Goal: Task Accomplishment & Management: Use online tool/utility

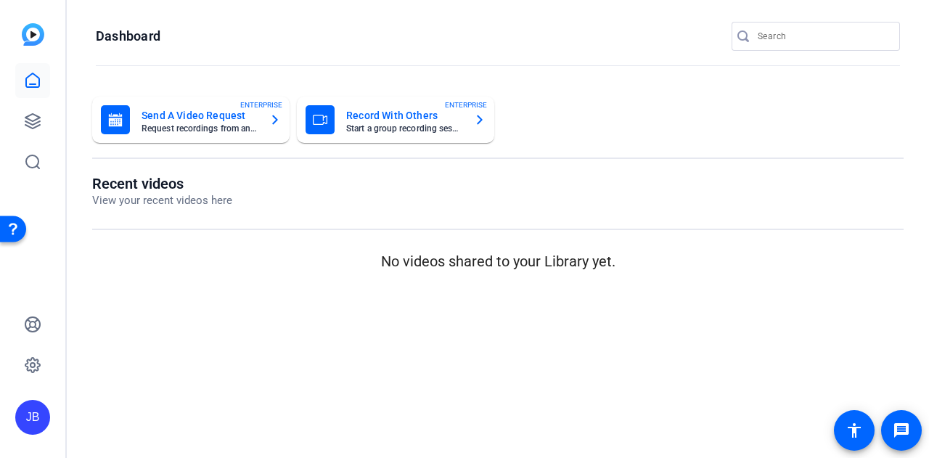
click at [366, 114] on mat-card-title "Record With Others" at bounding box center [404, 115] width 116 height 17
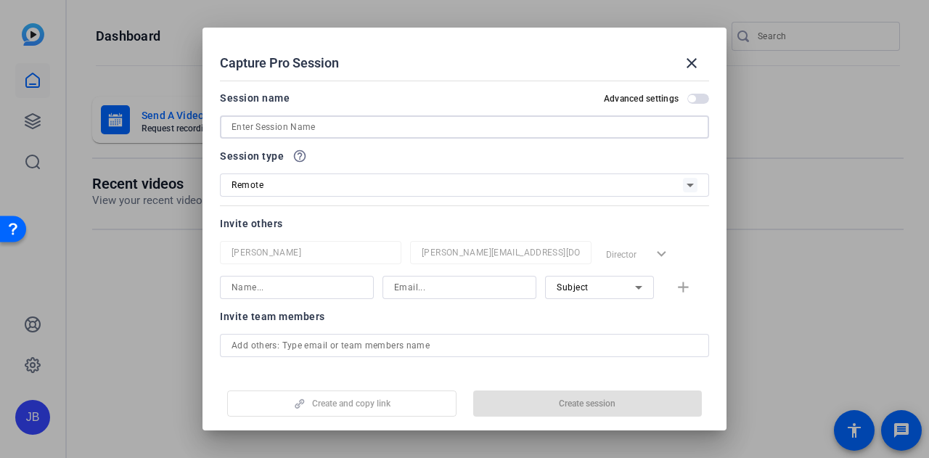
click at [363, 128] on input at bounding box center [465, 126] width 466 height 17
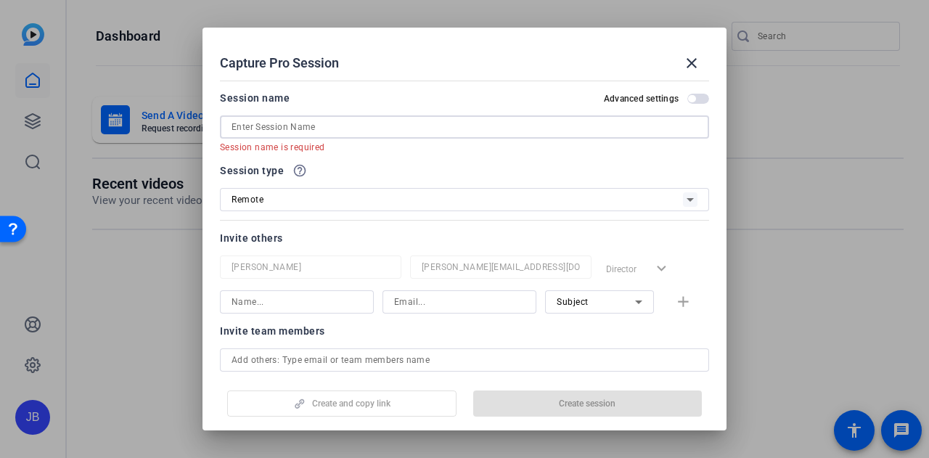
paste input "[PERSON_NAME] and [PERSON_NAME] Podcast Session"
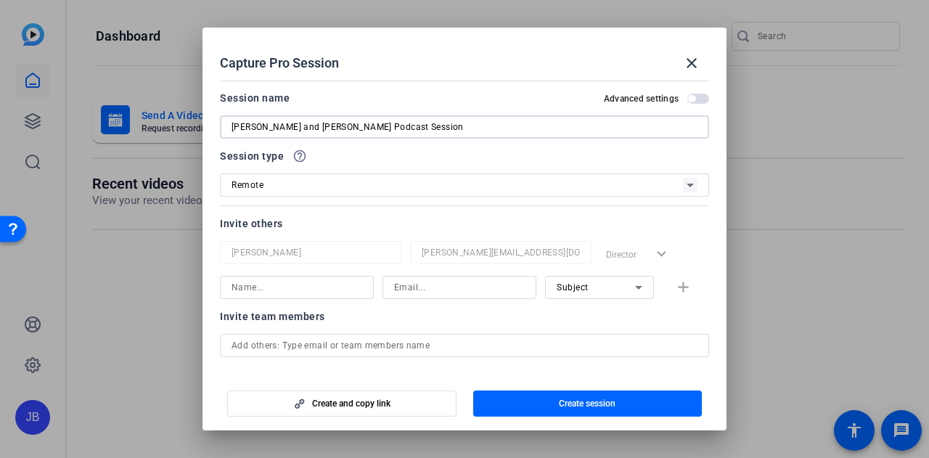
type input "[PERSON_NAME] and [PERSON_NAME] Podcast Session"
click at [338, 181] on div "Remote" at bounding box center [458, 185] width 452 height 18
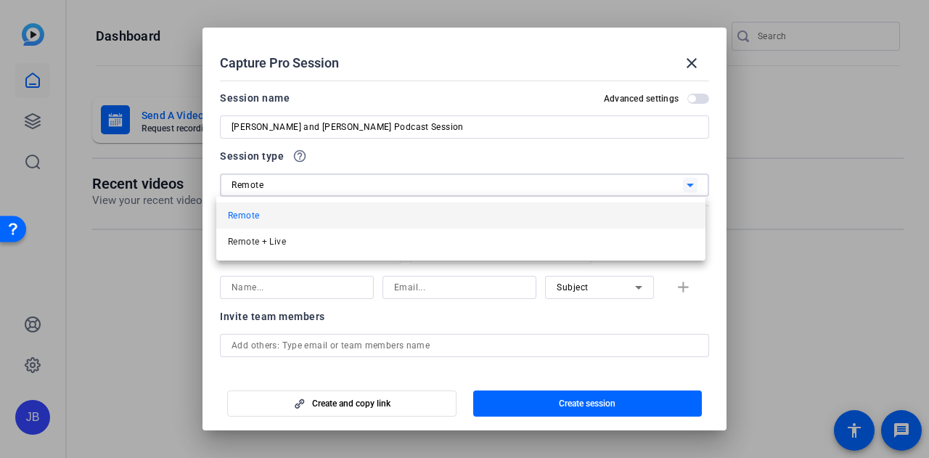
click at [370, 149] on div at bounding box center [464, 229] width 929 height 458
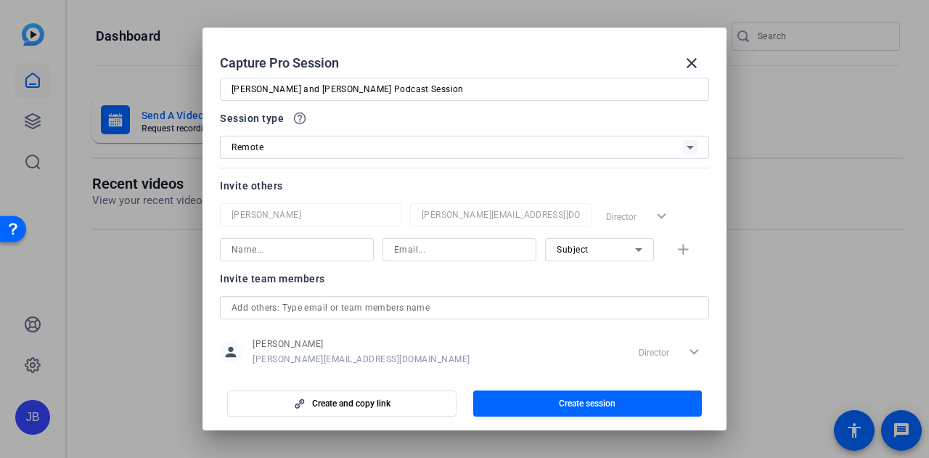
scroll to position [65, 0]
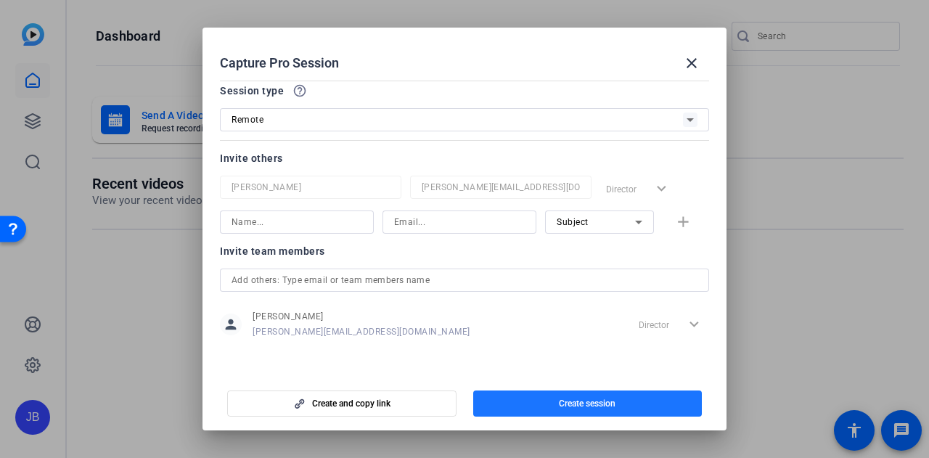
click at [513, 397] on span "button" at bounding box center [587, 403] width 229 height 35
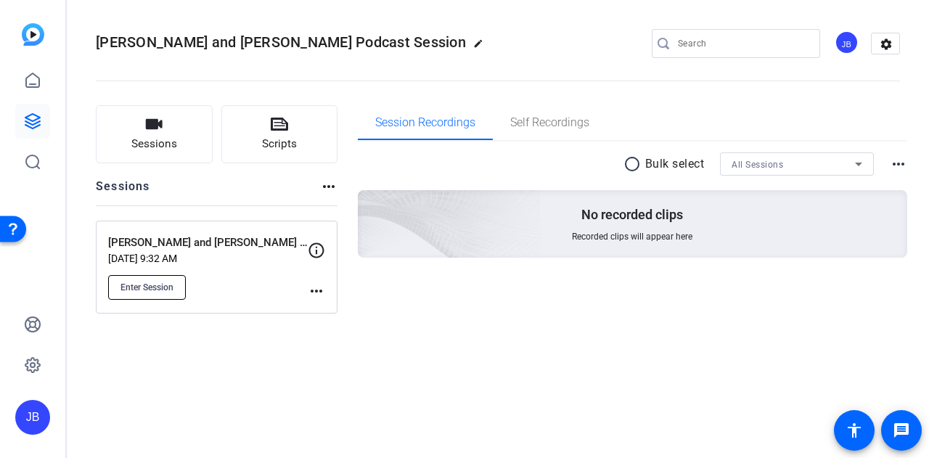
click at [156, 290] on span "Enter Session" at bounding box center [147, 288] width 53 height 12
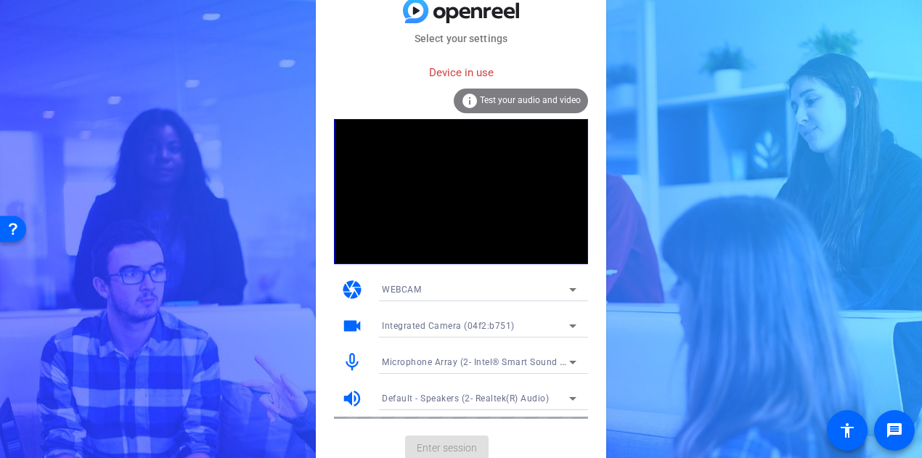
scroll to position [9, 0]
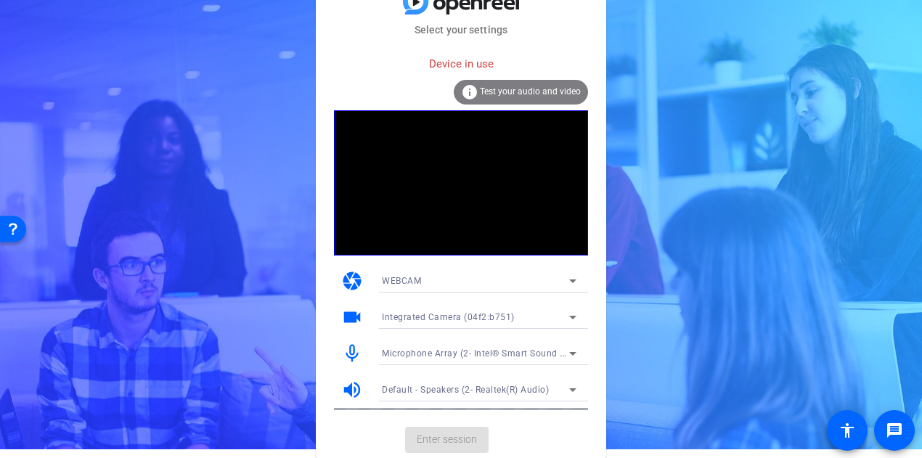
click at [420, 437] on mat-card-actions "Enter session" at bounding box center [461, 440] width 290 height 38
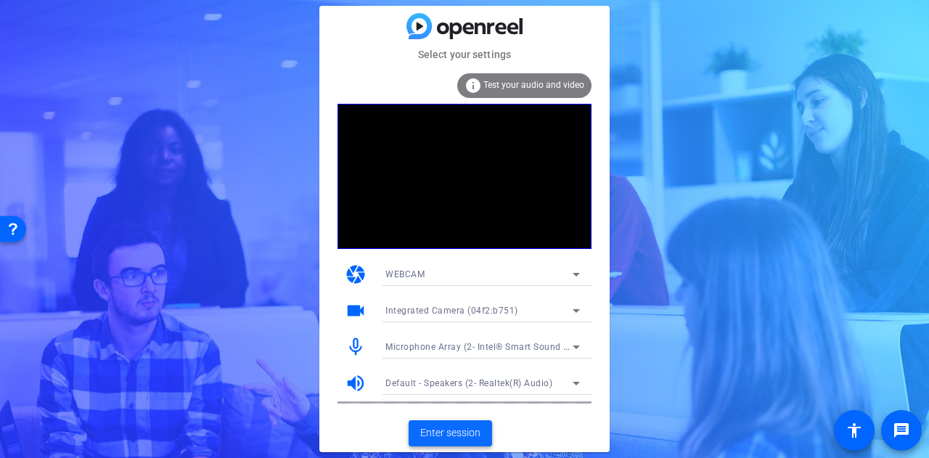
click at [446, 429] on span "Enter session" at bounding box center [450, 432] width 60 height 15
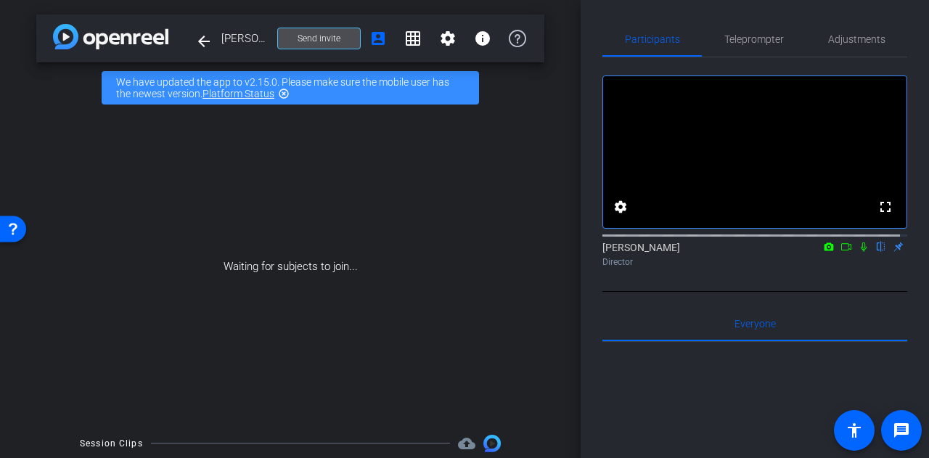
click at [328, 35] on span "Send invite" at bounding box center [319, 39] width 43 height 12
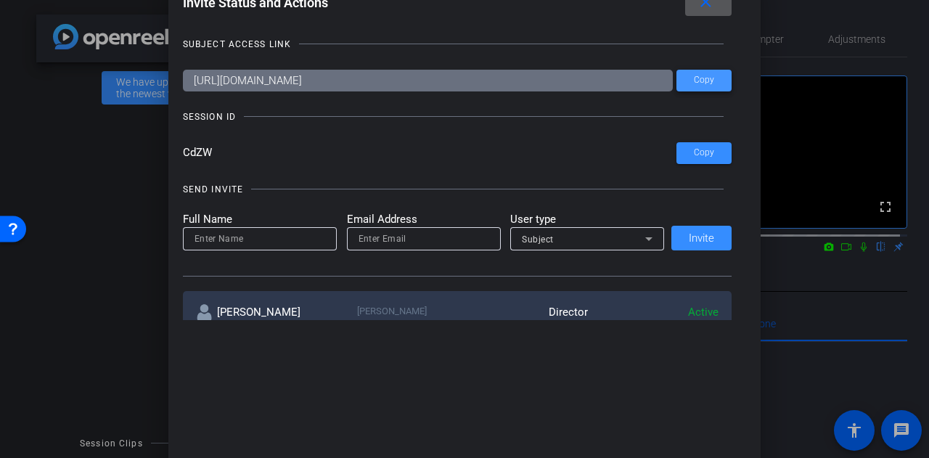
click at [699, 76] on span "Copy" at bounding box center [704, 80] width 20 height 11
click at [692, 144] on span at bounding box center [704, 153] width 55 height 35
click at [704, 7] on mat-icon "close" at bounding box center [706, 2] width 18 height 18
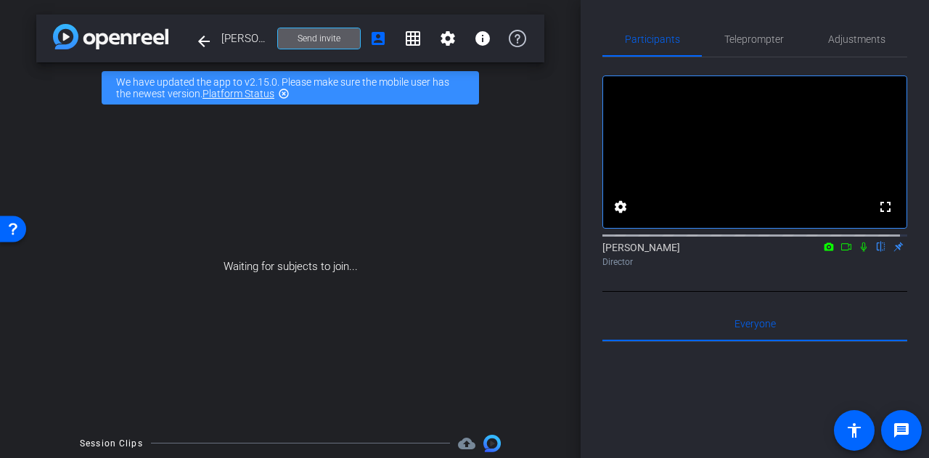
click at [650, 266] on div "Jake Borer flip Director" at bounding box center [755, 254] width 305 height 28
click at [619, 269] on div "Jake Borer flip Director" at bounding box center [755, 254] width 305 height 28
click at [619, 216] on mat-icon "settings" at bounding box center [620, 206] width 17 height 17
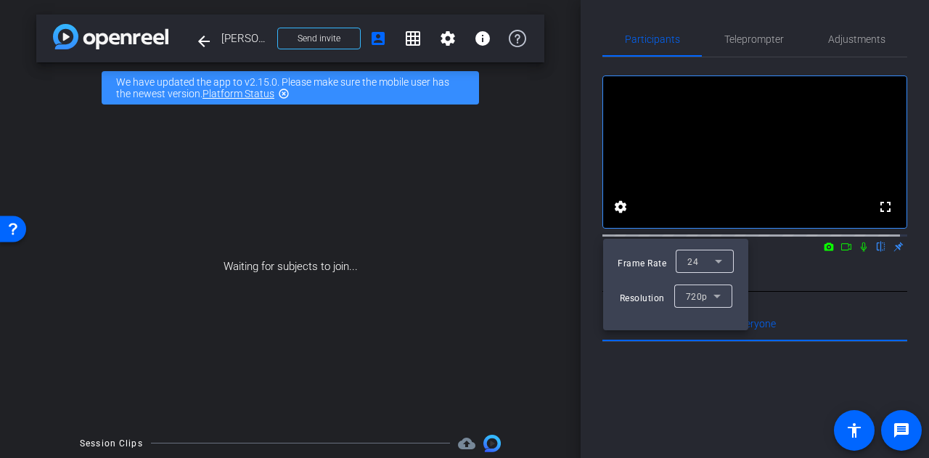
click at [788, 281] on div at bounding box center [464, 229] width 929 height 458
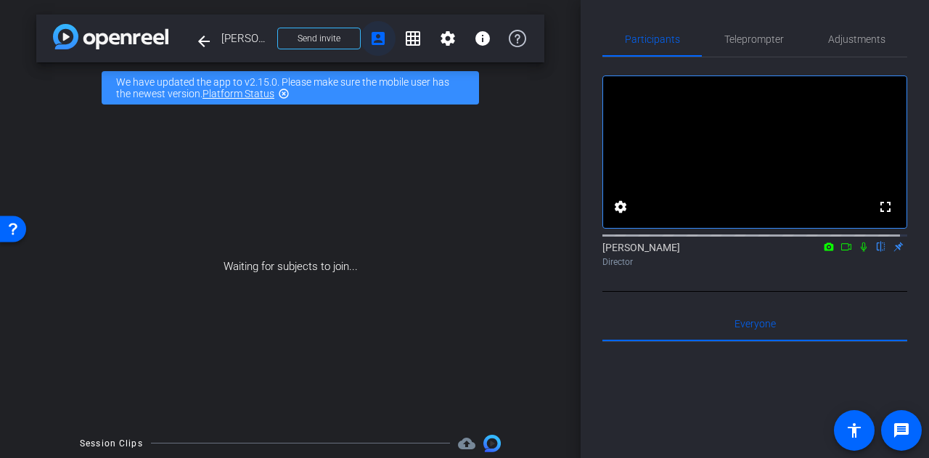
click at [372, 41] on mat-icon "account_box" at bounding box center [378, 38] width 17 height 17
click at [446, 38] on mat-icon "settings" at bounding box center [447, 38] width 17 height 17
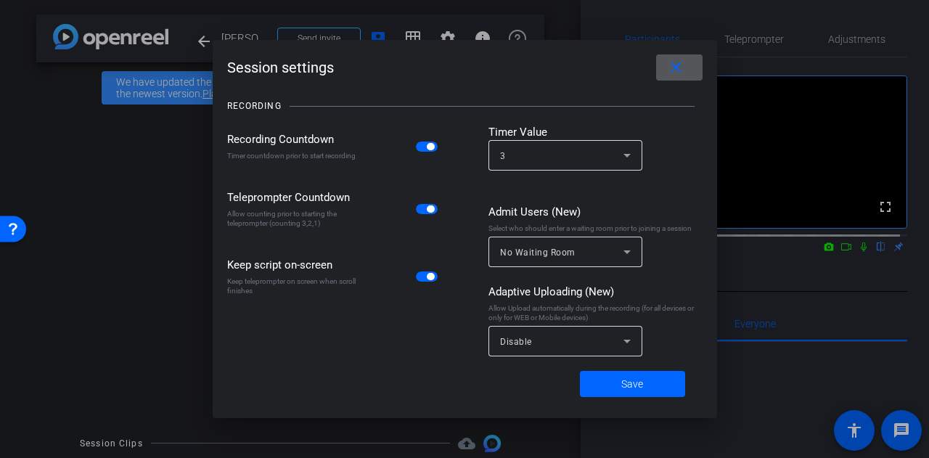
click at [680, 75] on mat-icon "close" at bounding box center [676, 68] width 18 height 18
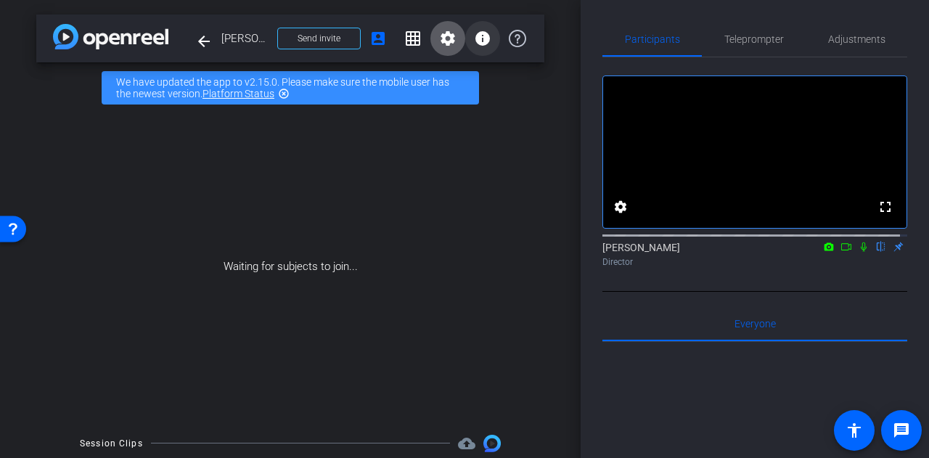
click at [489, 41] on span at bounding box center [482, 38] width 35 height 35
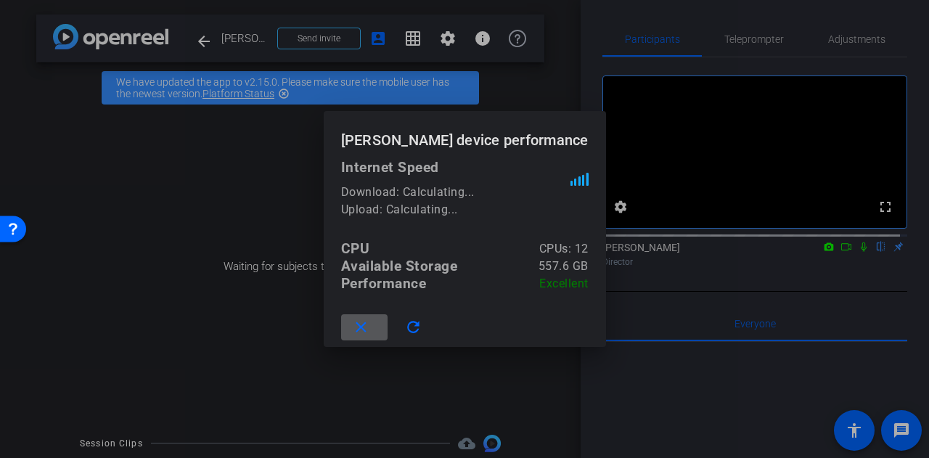
click at [370, 327] on mat-icon "close" at bounding box center [361, 328] width 18 height 18
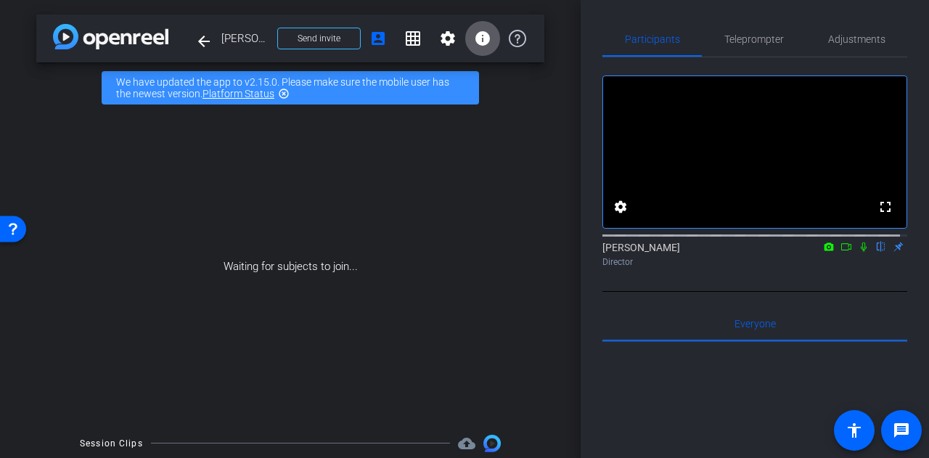
click at [285, 96] on mat-icon "highlight_off" at bounding box center [284, 94] width 12 height 12
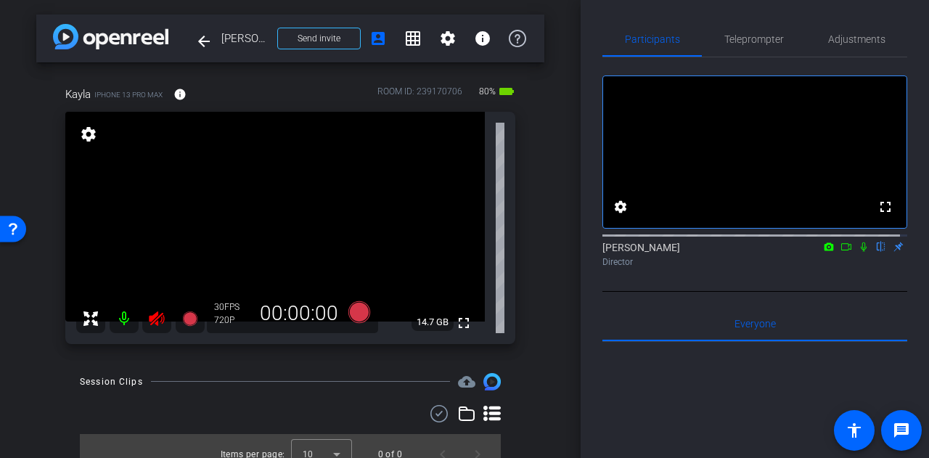
click at [151, 312] on icon at bounding box center [156, 318] width 17 height 17
click at [154, 319] on icon at bounding box center [156, 318] width 15 height 15
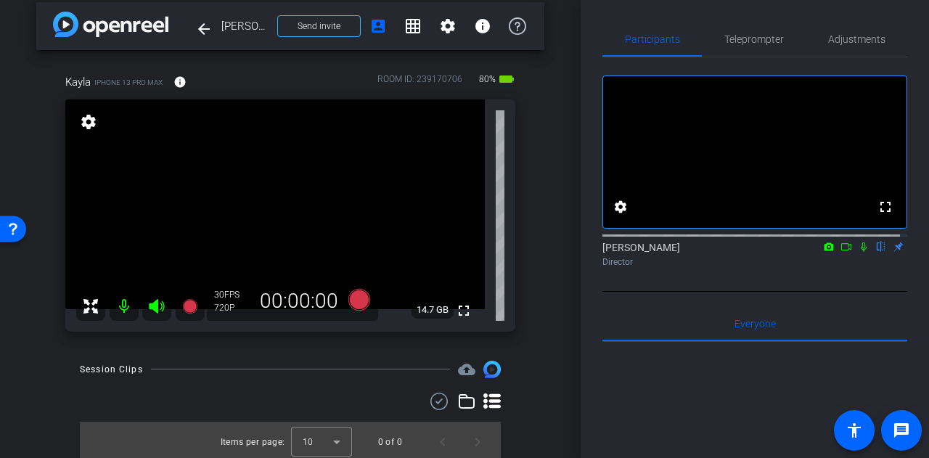
scroll to position [16, 0]
